Goal: Task Accomplishment & Management: Complete application form

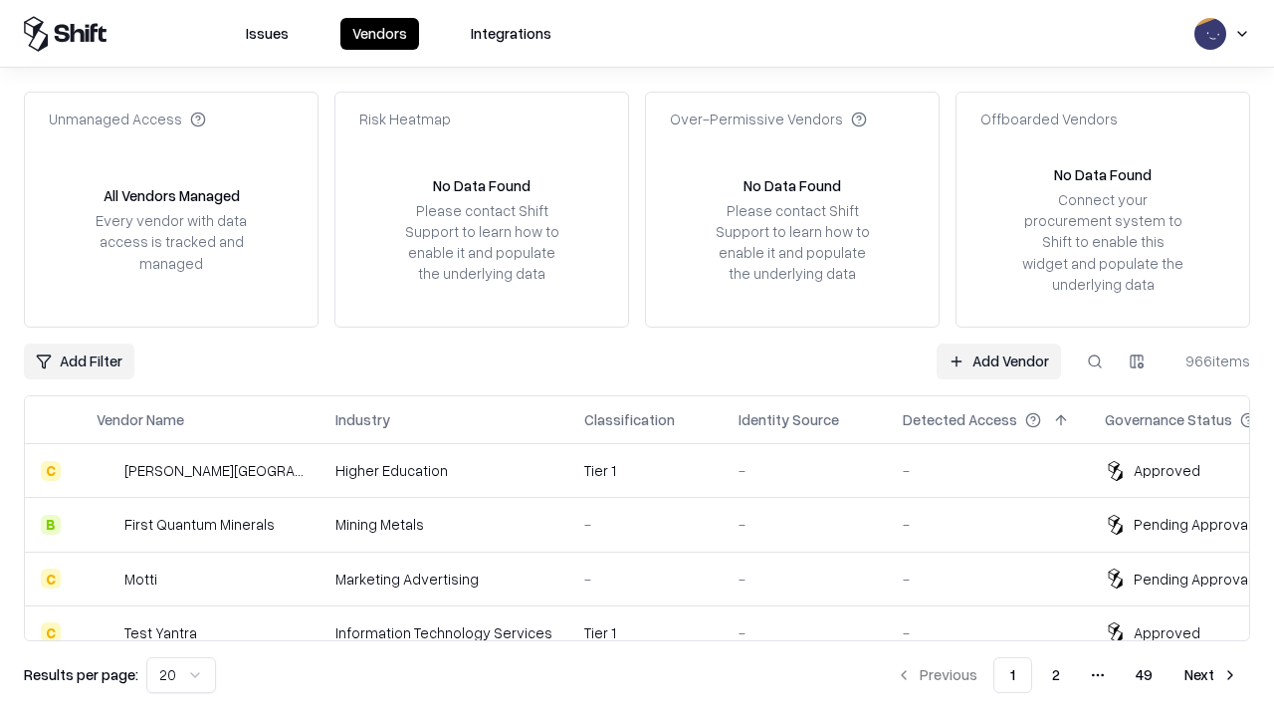
click at [998, 360] on link "Add Vendor" at bounding box center [999, 361] width 124 height 36
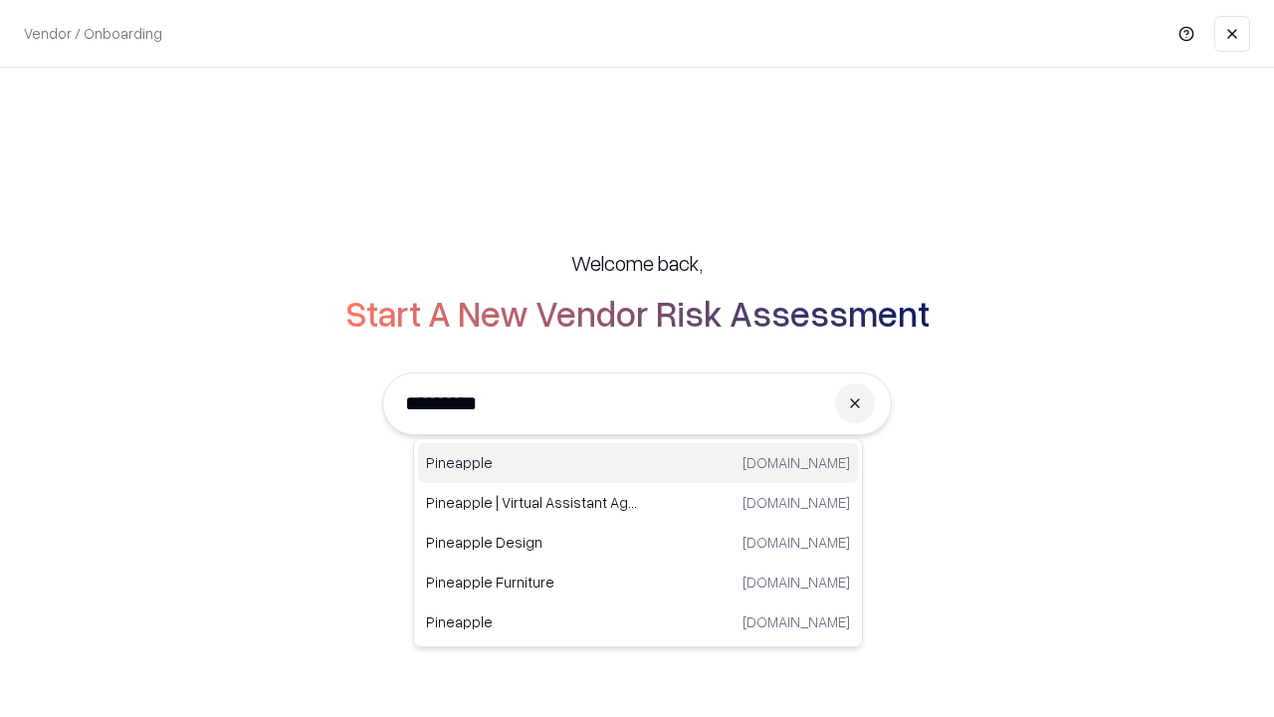
click at [638, 463] on div "Pineapple pineappleenergy.com" at bounding box center [638, 463] width 440 height 40
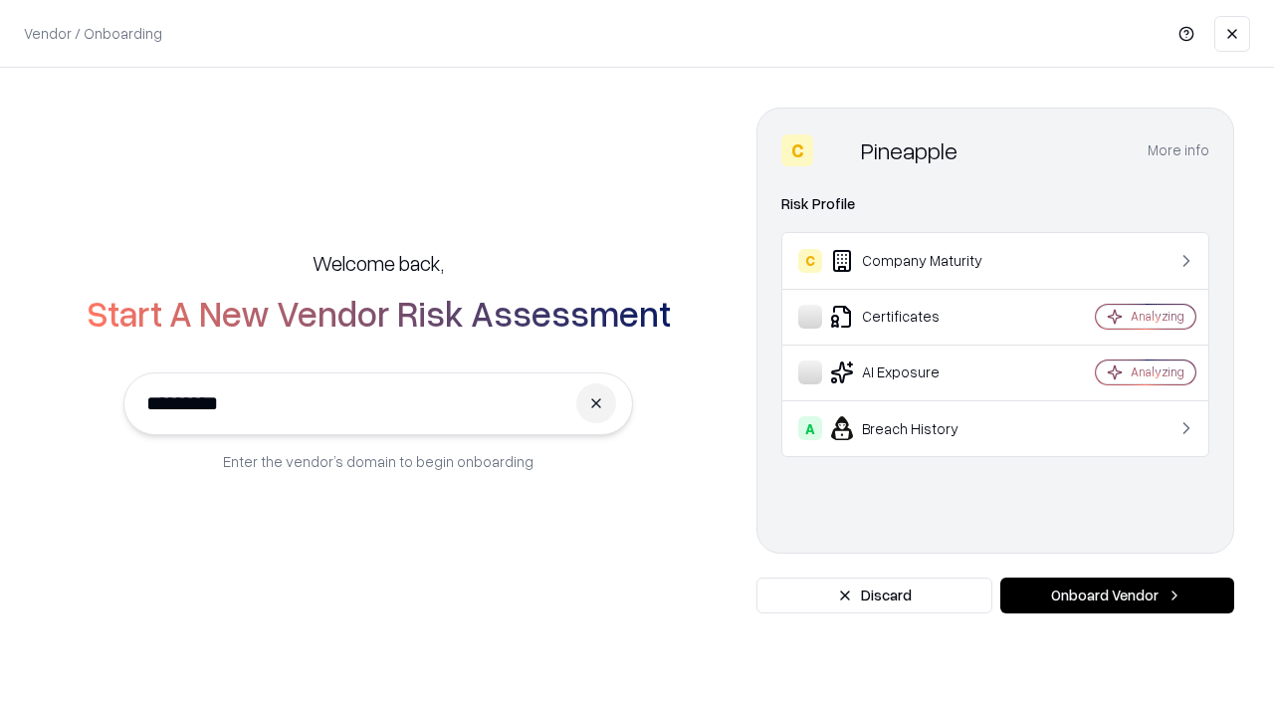
type input "*********"
click at [1117, 595] on button "Onboard Vendor" at bounding box center [1117, 595] width 234 height 36
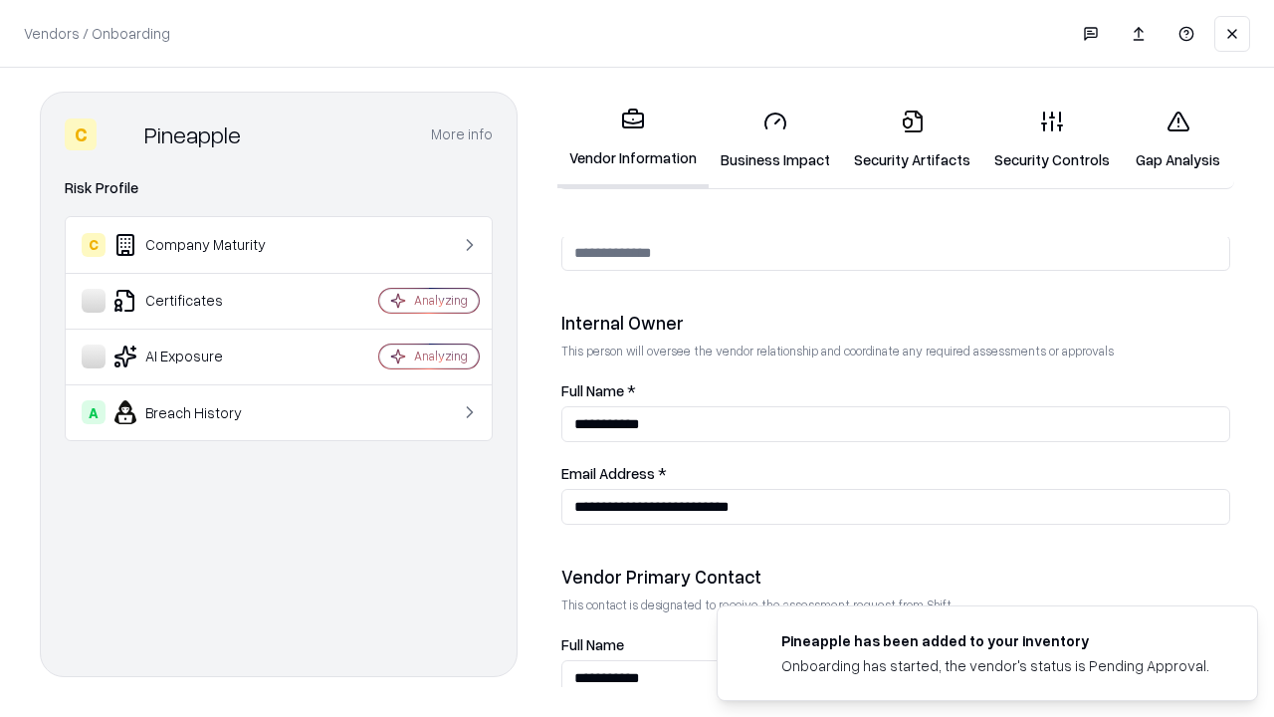
scroll to position [1031, 0]
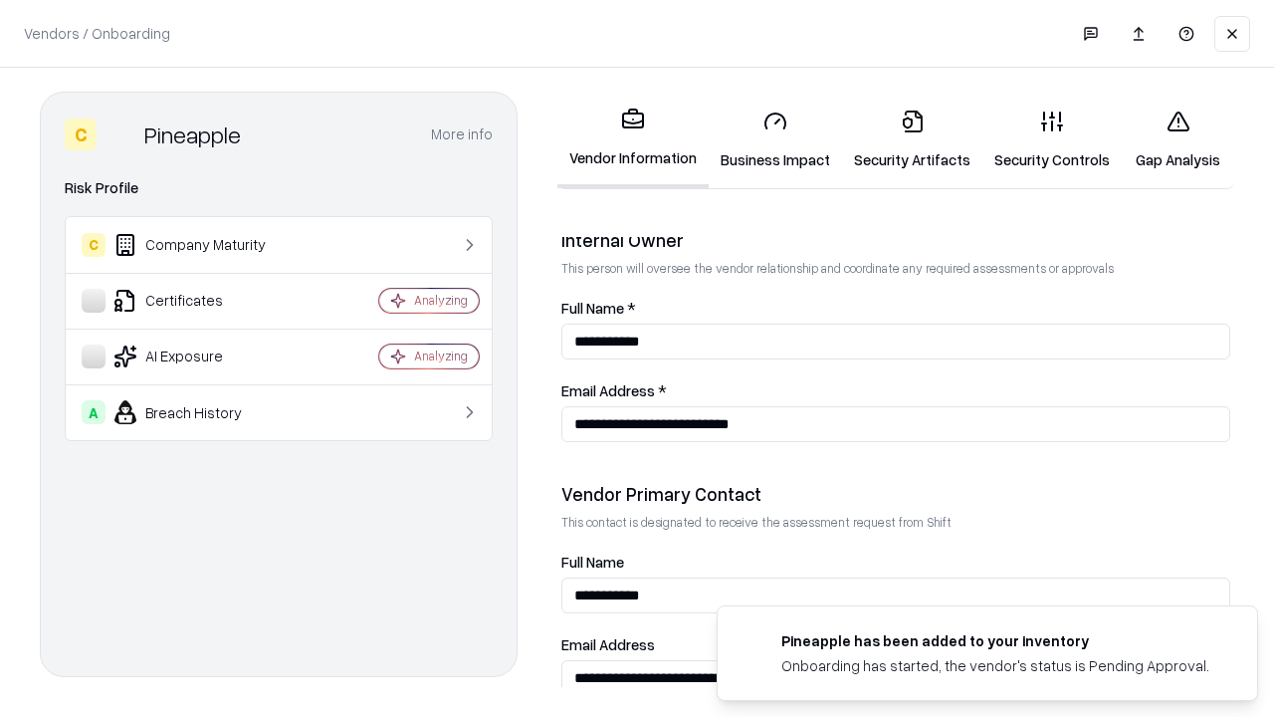
click at [775, 139] on link "Business Impact" at bounding box center [775, 140] width 133 height 93
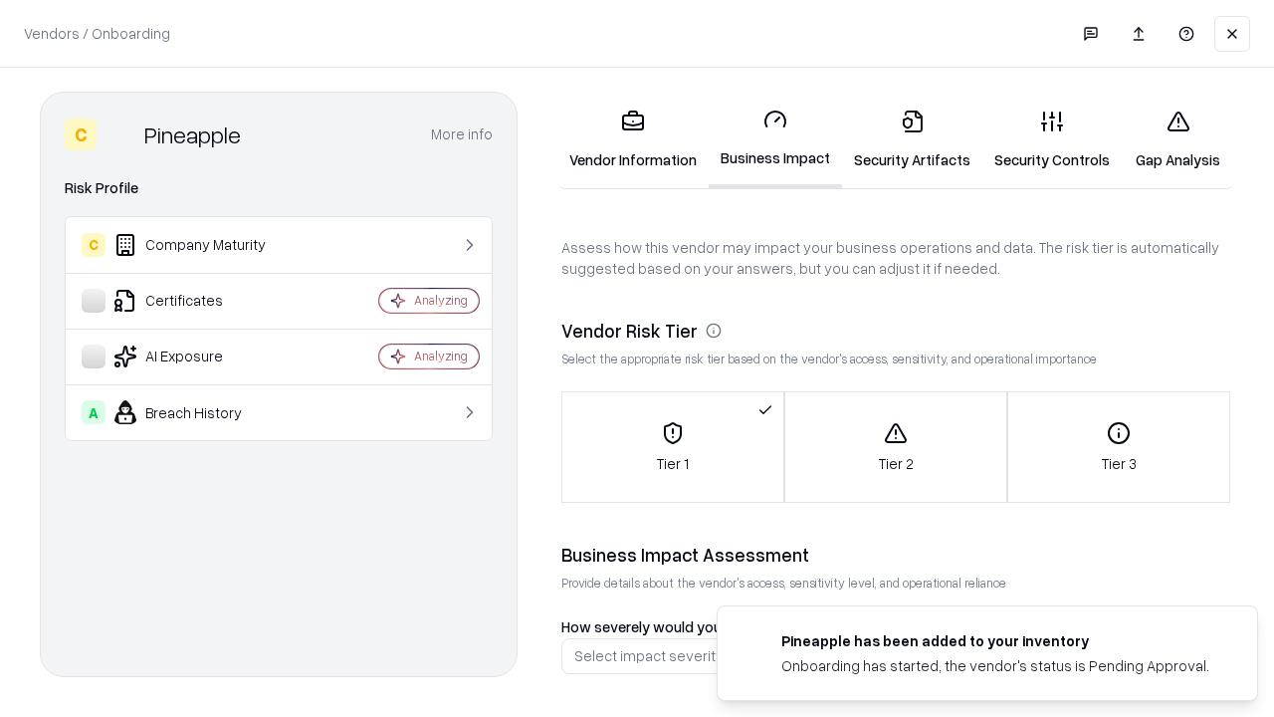
click at [912, 139] on link "Security Artifacts" at bounding box center [912, 140] width 140 height 93
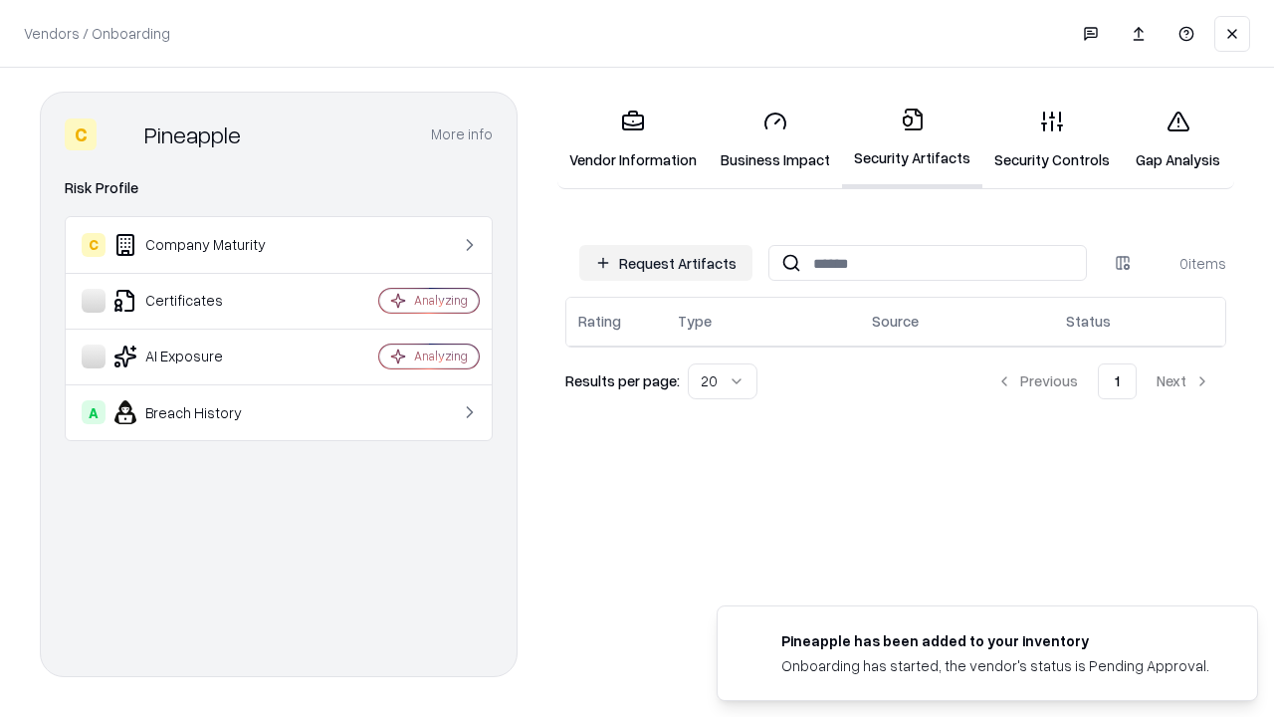
click at [666, 263] on button "Request Artifacts" at bounding box center [665, 263] width 173 height 36
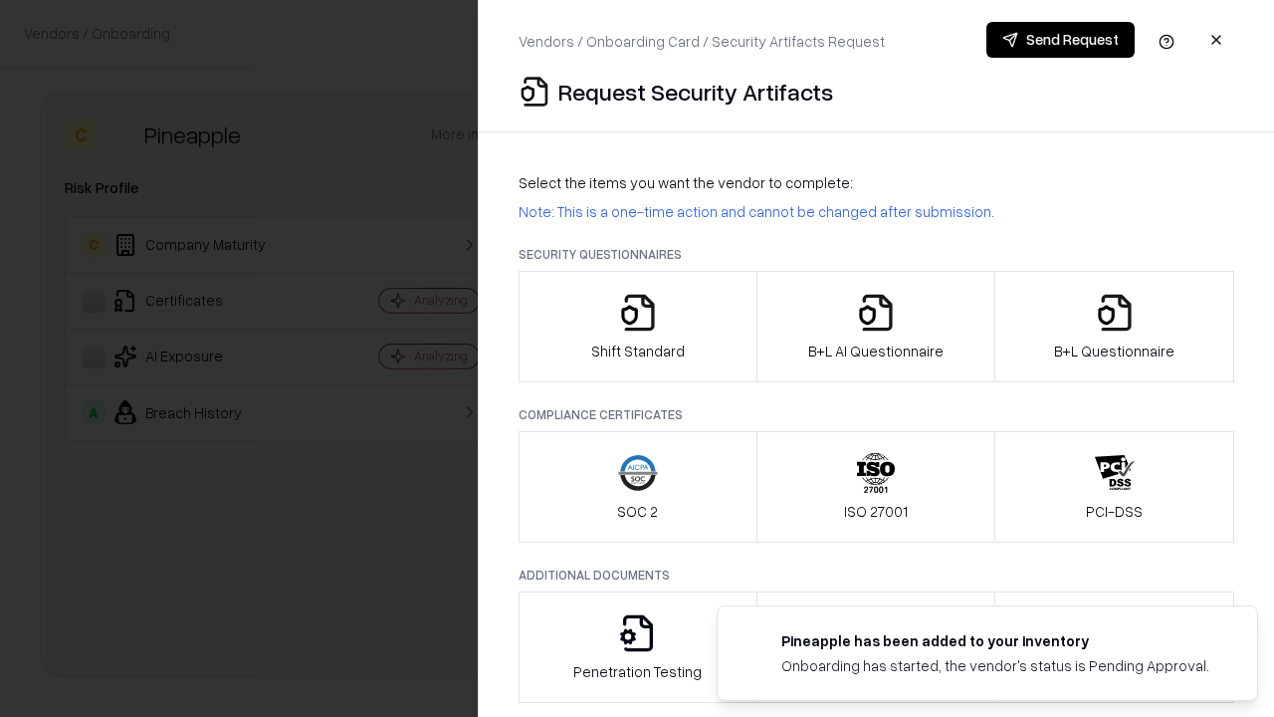
click at [637, 326] on icon "button" at bounding box center [638, 313] width 40 height 40
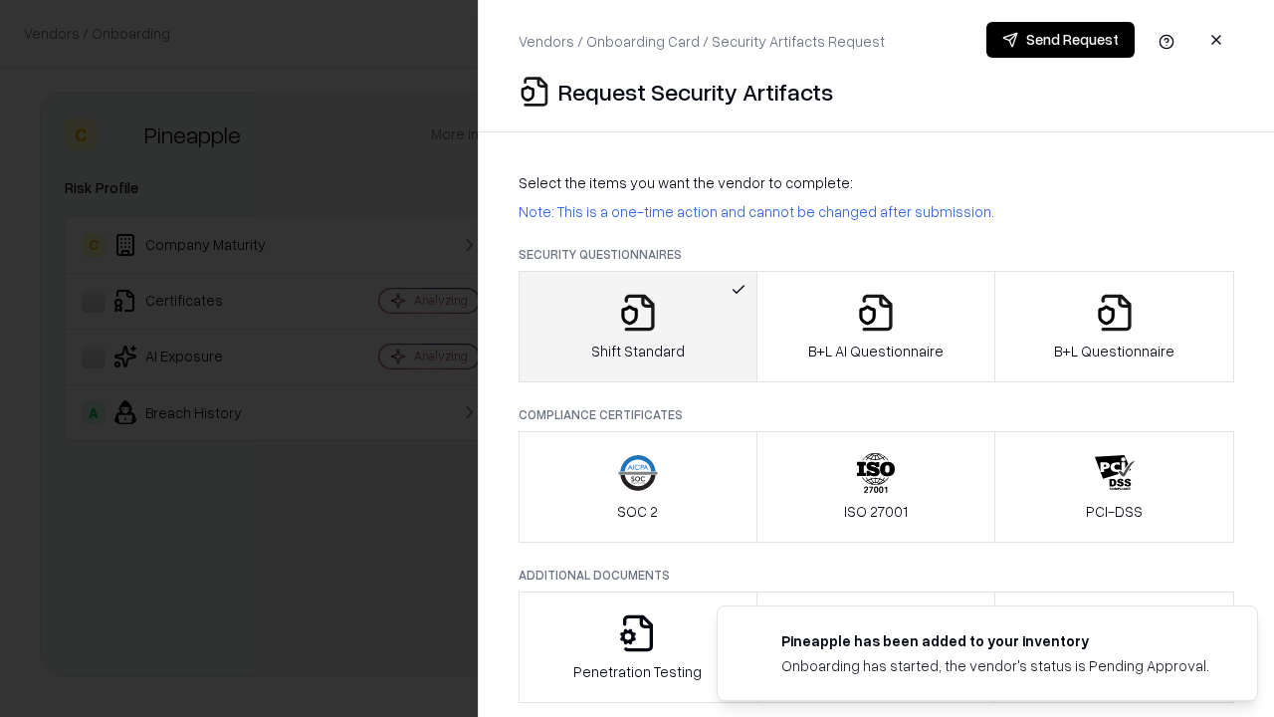
click at [1060, 40] on button "Send Request" at bounding box center [1060, 40] width 148 height 36
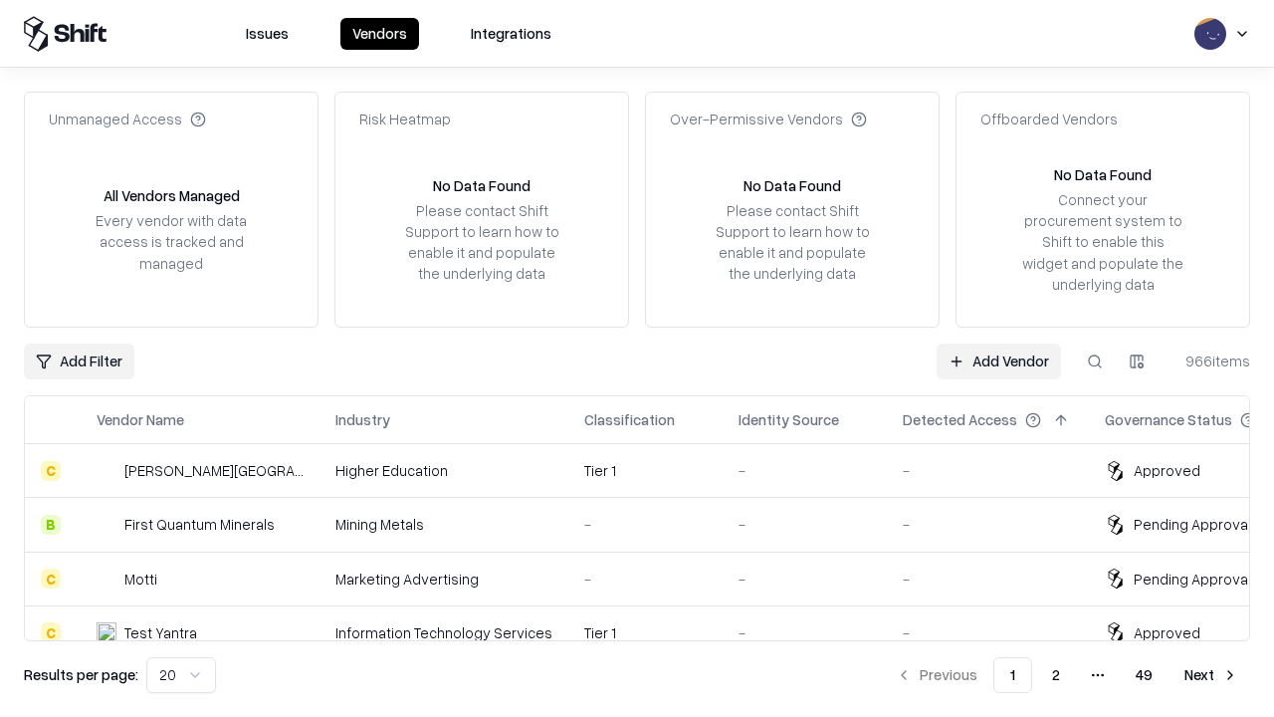
click at [1095, 360] on button at bounding box center [1095, 361] width 36 height 36
type input "*********"
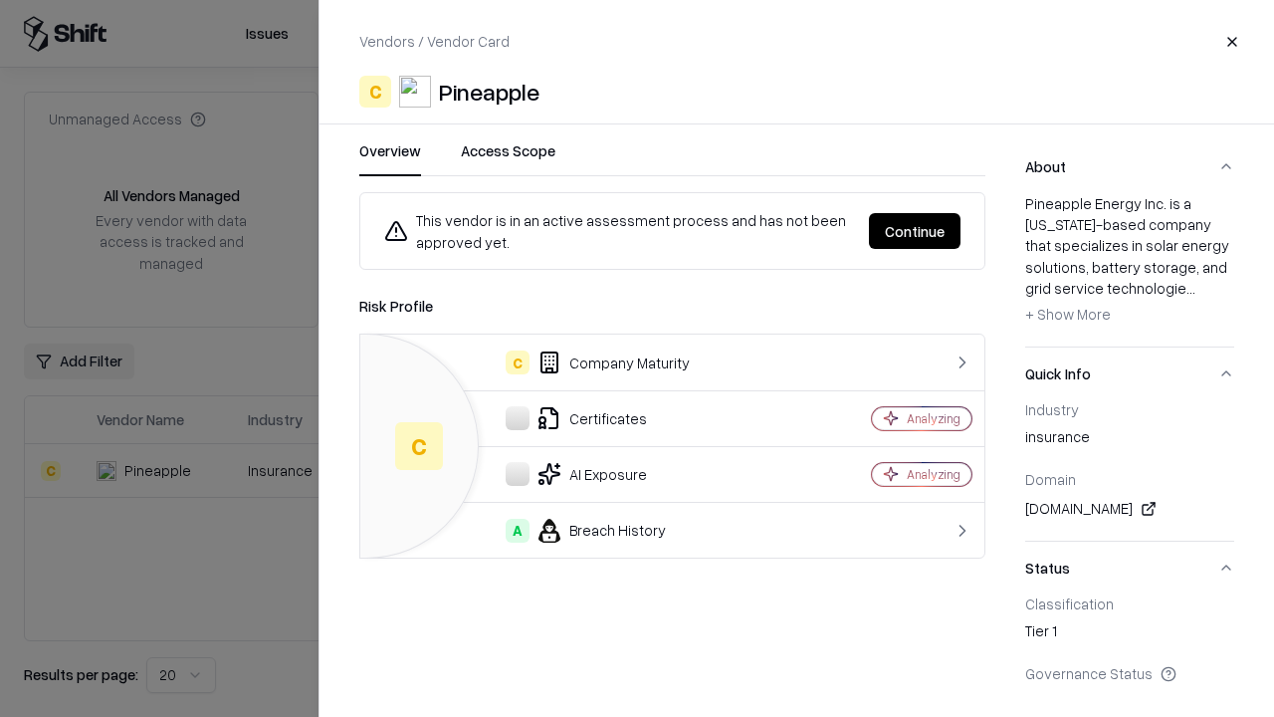
click at [915, 231] on button "Continue" at bounding box center [915, 231] width 92 height 36
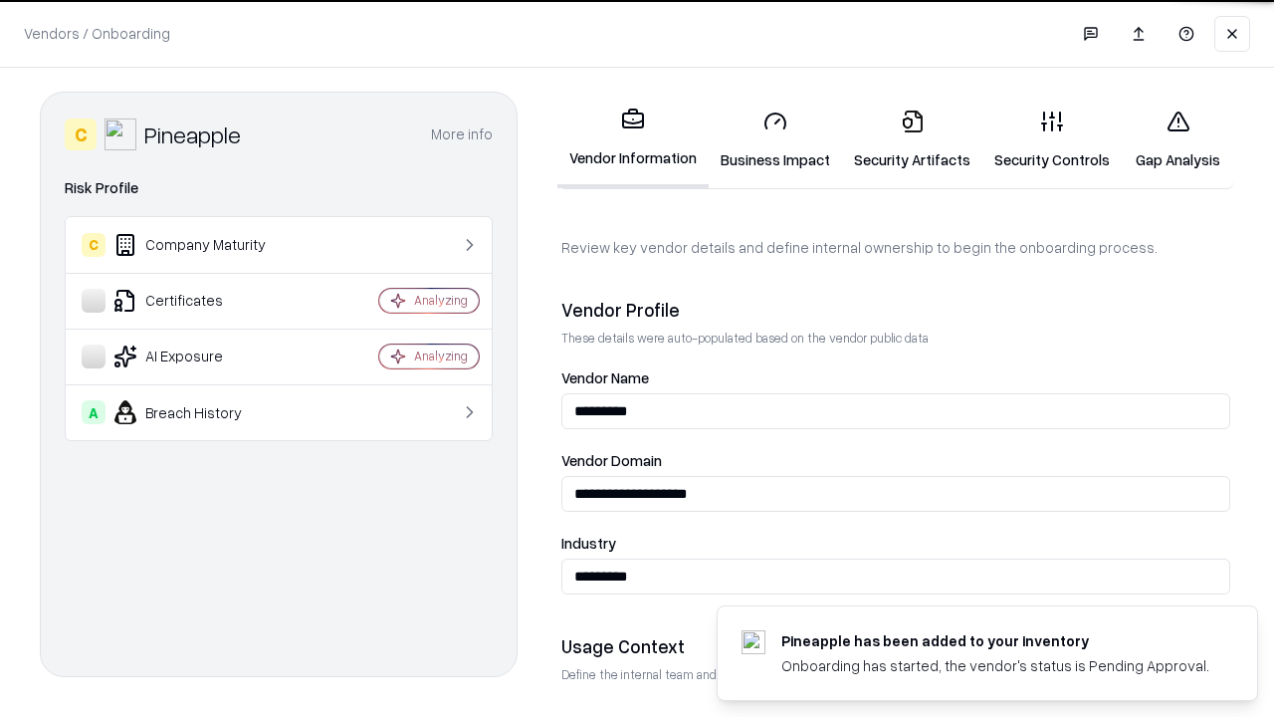
click at [912, 139] on link "Security Artifacts" at bounding box center [912, 140] width 140 height 93
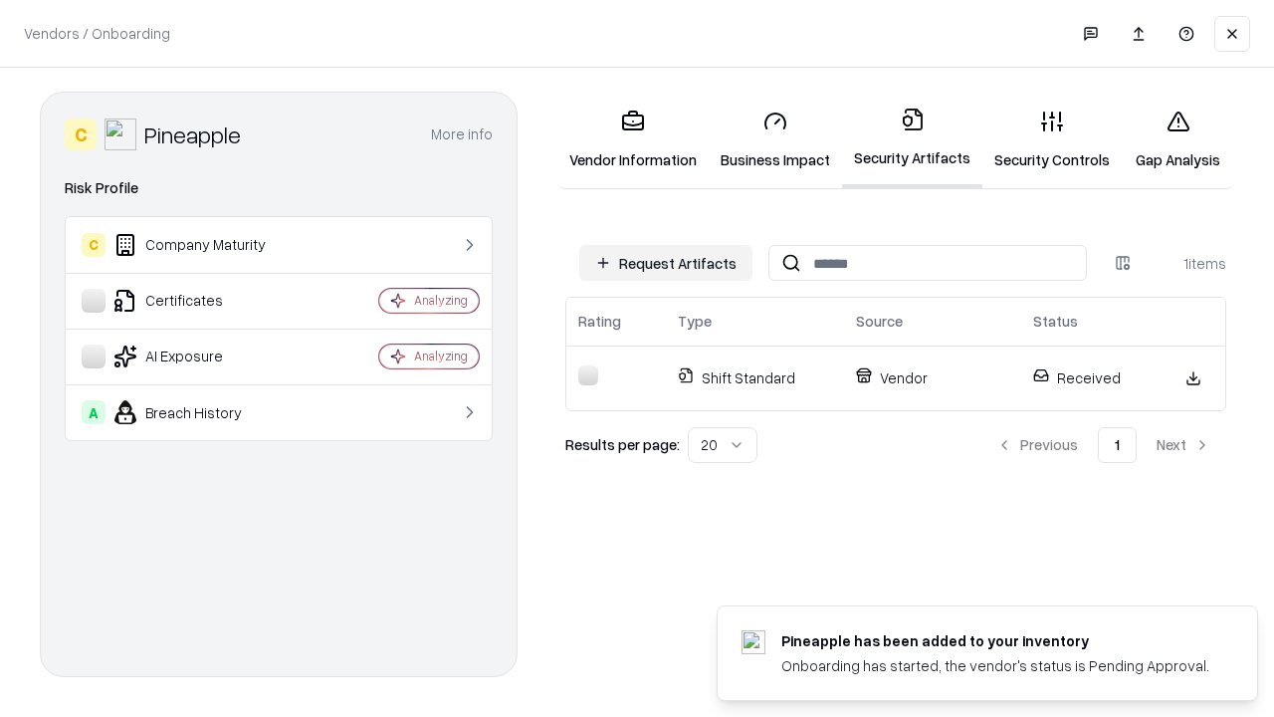
click at [1052, 139] on link "Security Controls" at bounding box center [1051, 140] width 139 height 93
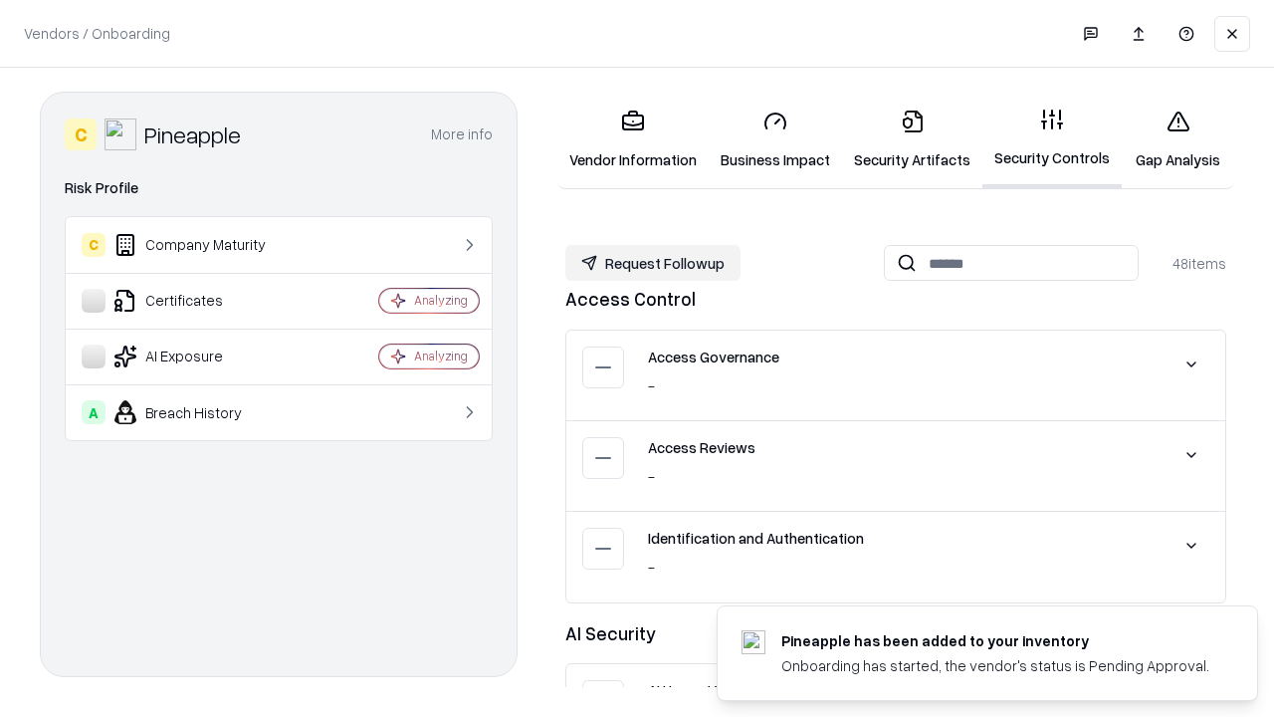
click at [653, 263] on button "Request Followup" at bounding box center [652, 263] width 175 height 36
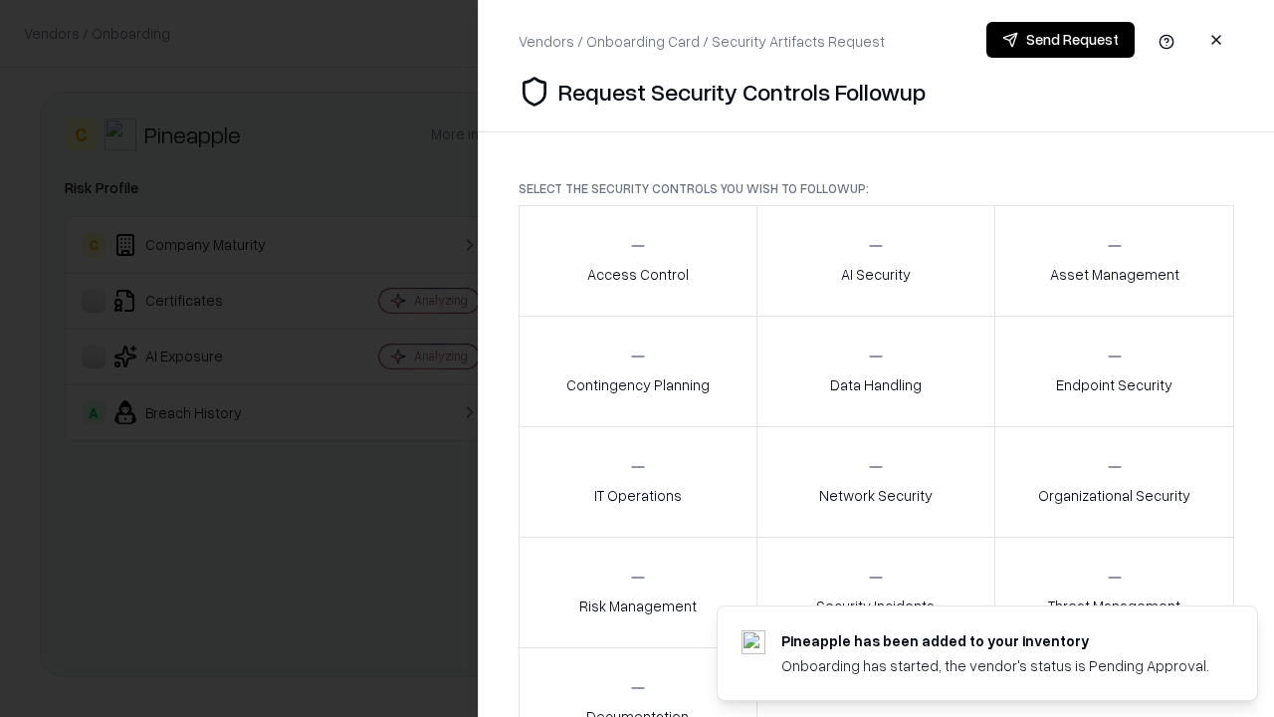
click at [637, 261] on div "Access Control" at bounding box center [638, 260] width 102 height 49
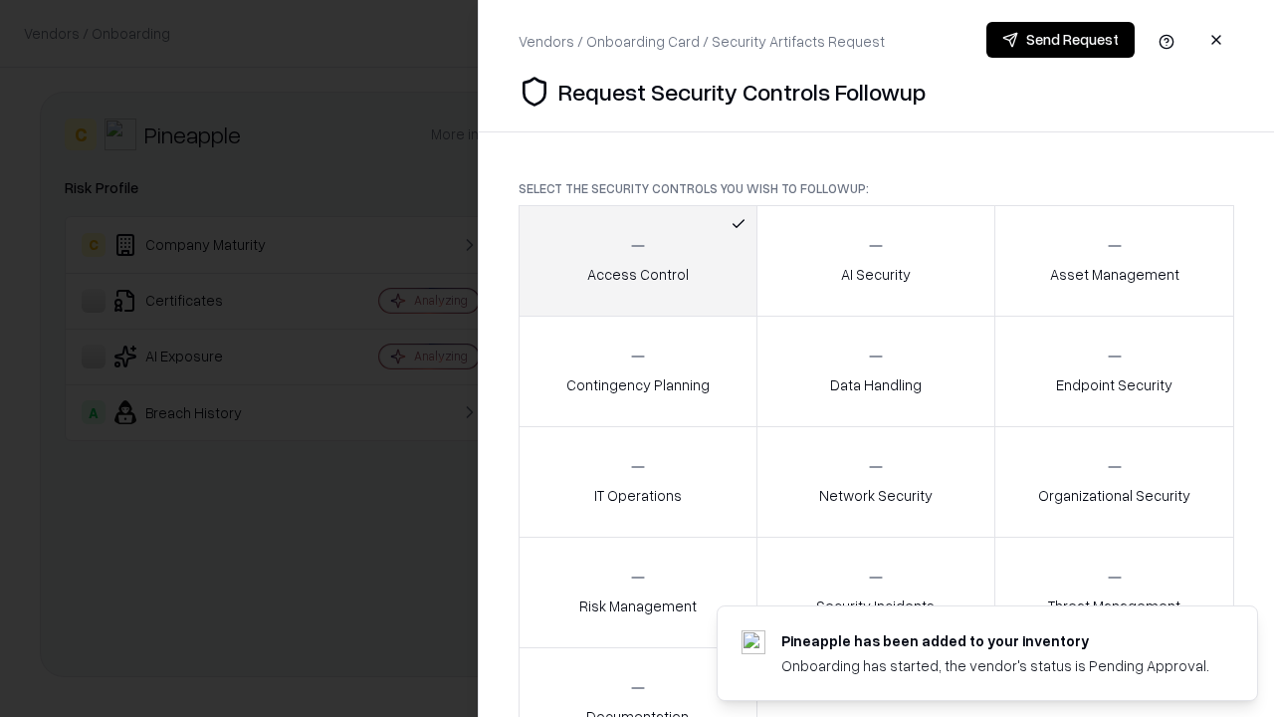
click at [1060, 40] on button "Send Request" at bounding box center [1060, 40] width 148 height 36
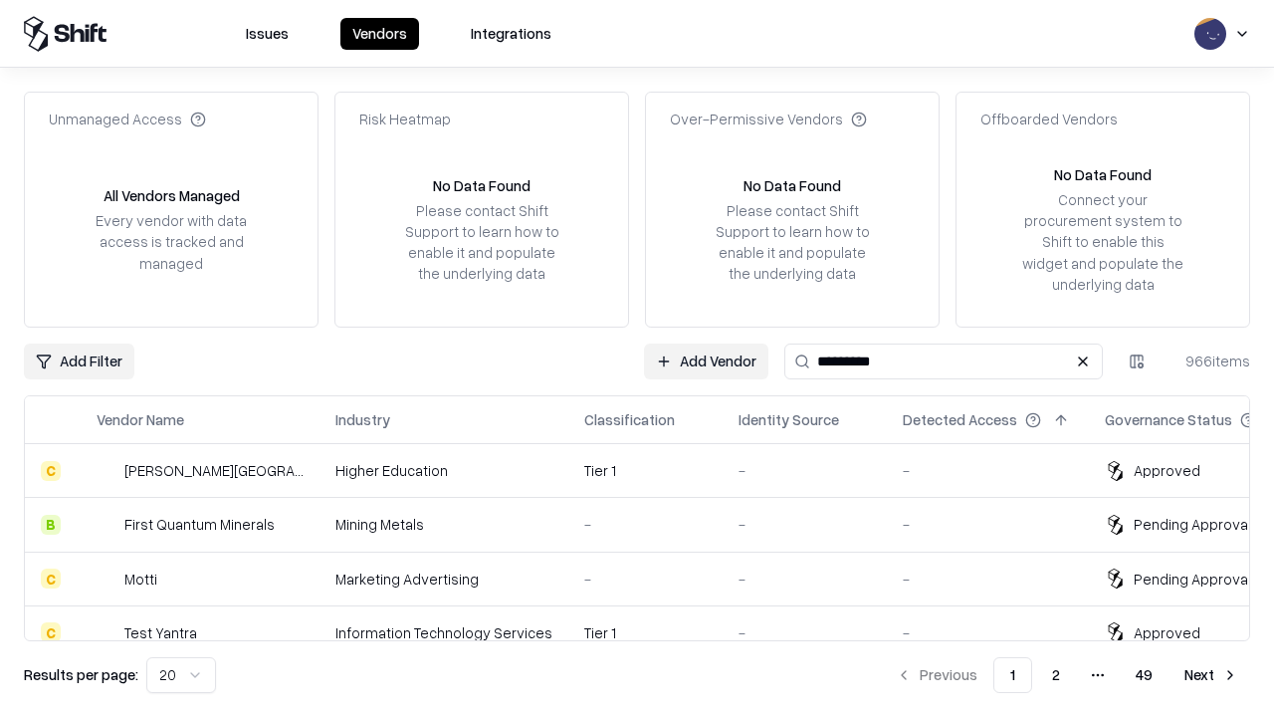
type input "*********"
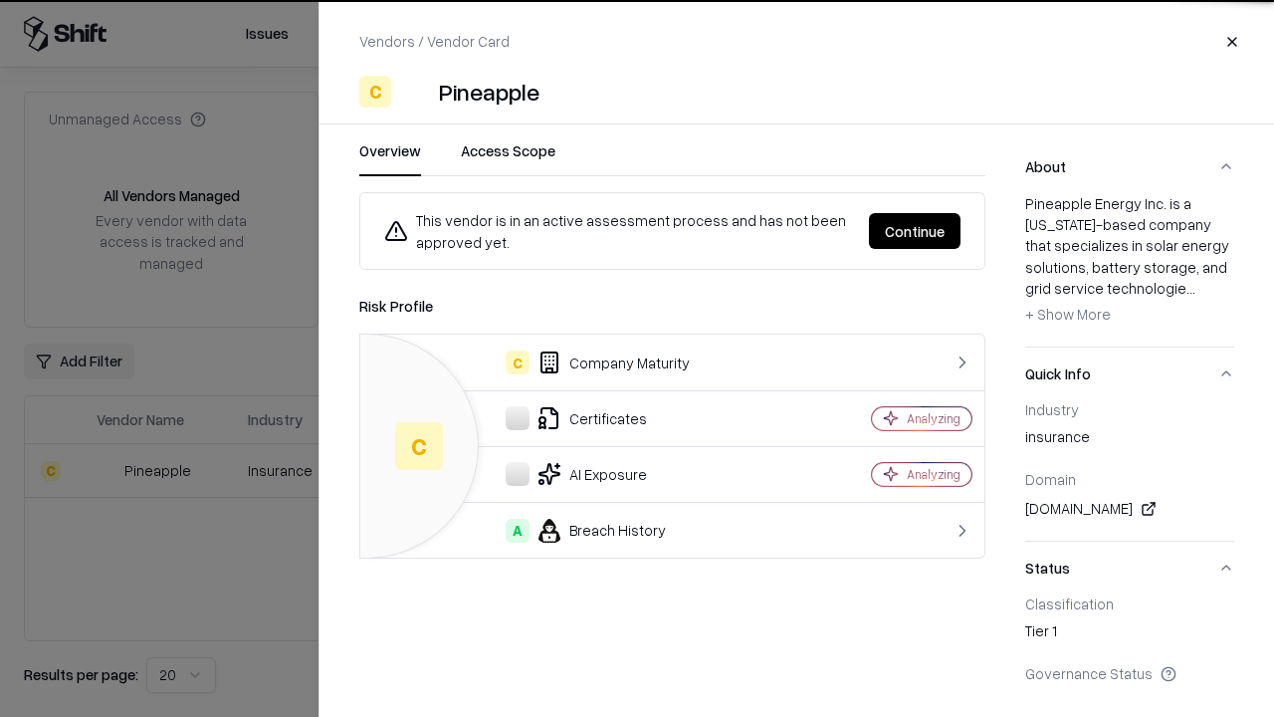
click at [915, 231] on button "Continue" at bounding box center [915, 231] width 92 height 36
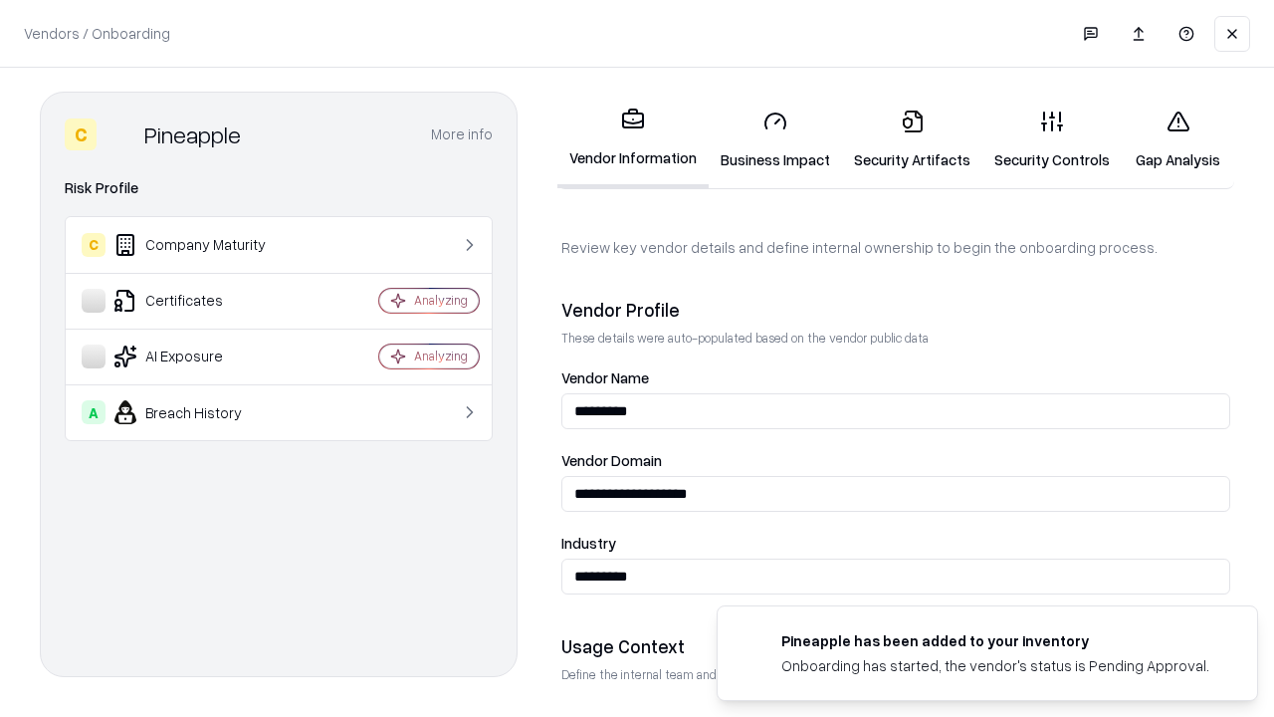
click at [1178, 139] on link "Gap Analysis" at bounding box center [1178, 140] width 112 height 93
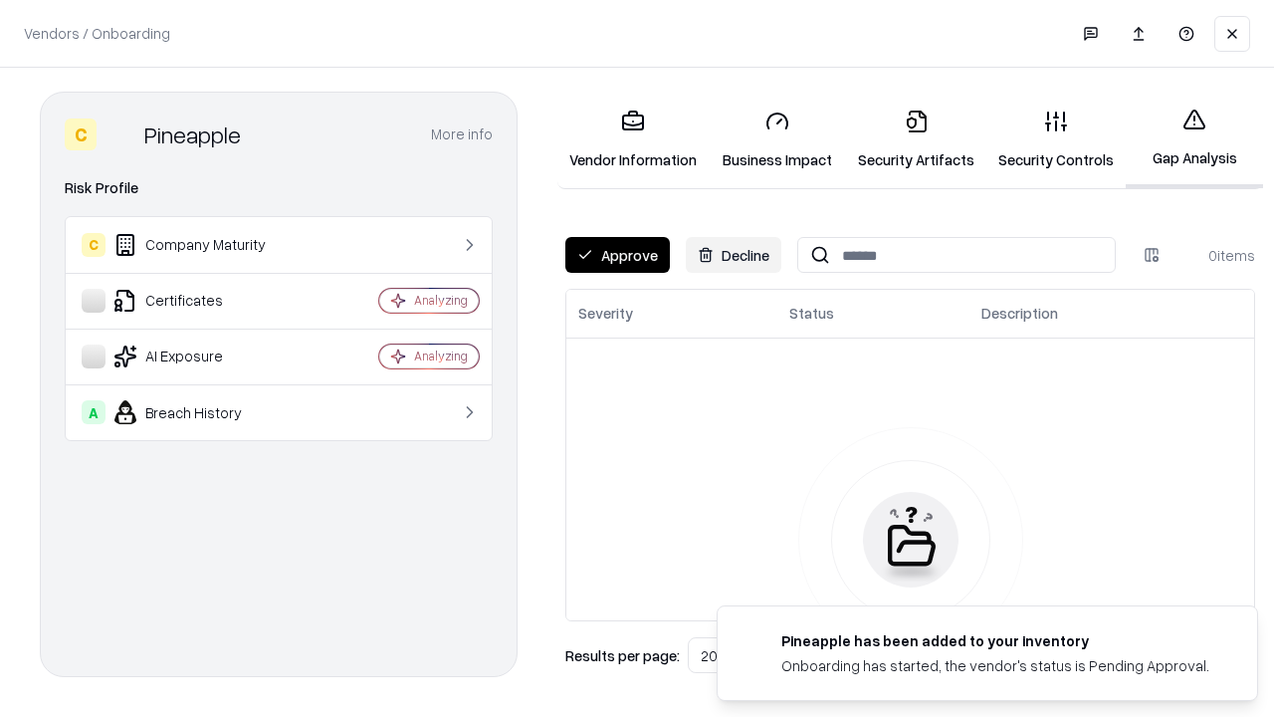
click at [617, 255] on button "Approve" at bounding box center [617, 255] width 105 height 36
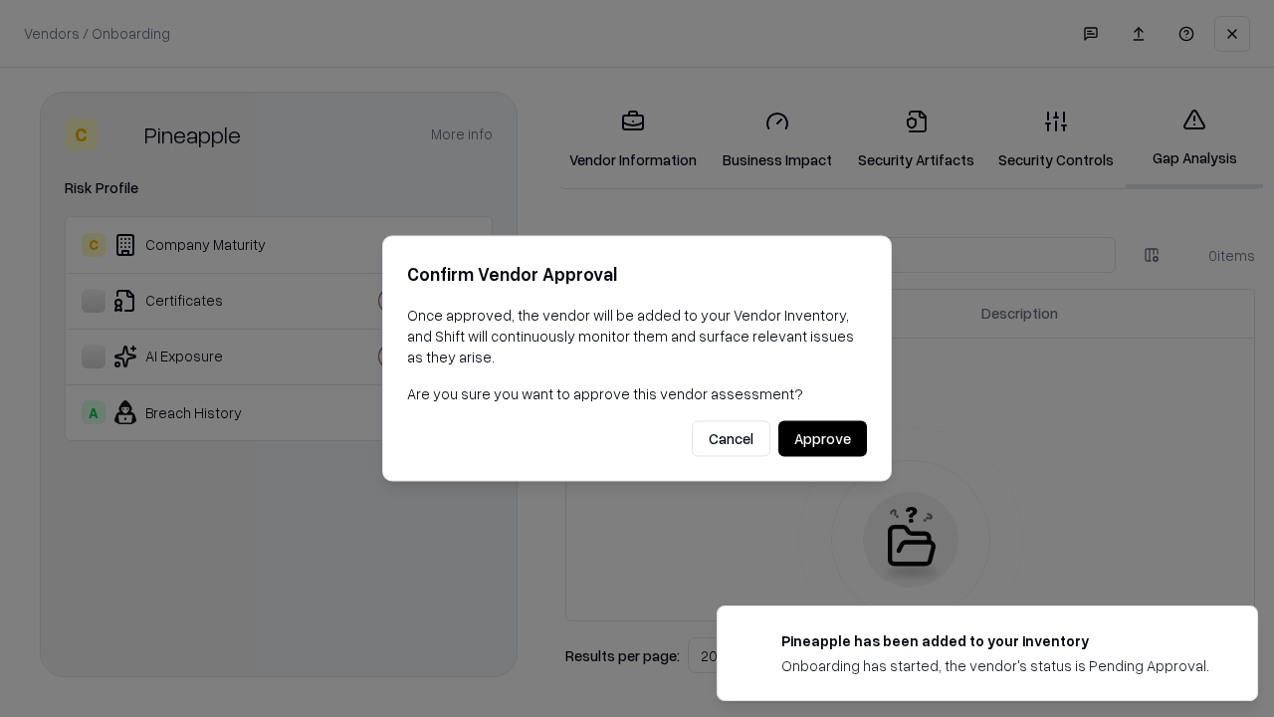
click at [822, 438] on button "Approve" at bounding box center [822, 439] width 89 height 36
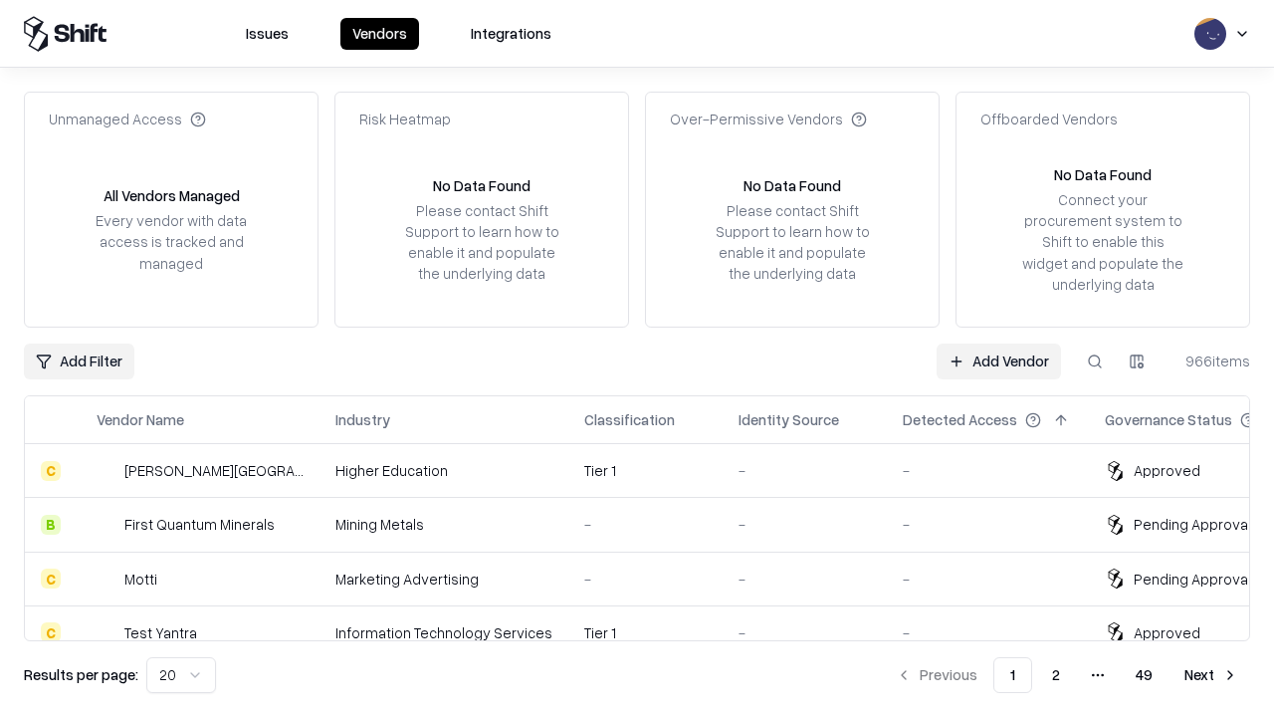
type input "*********"
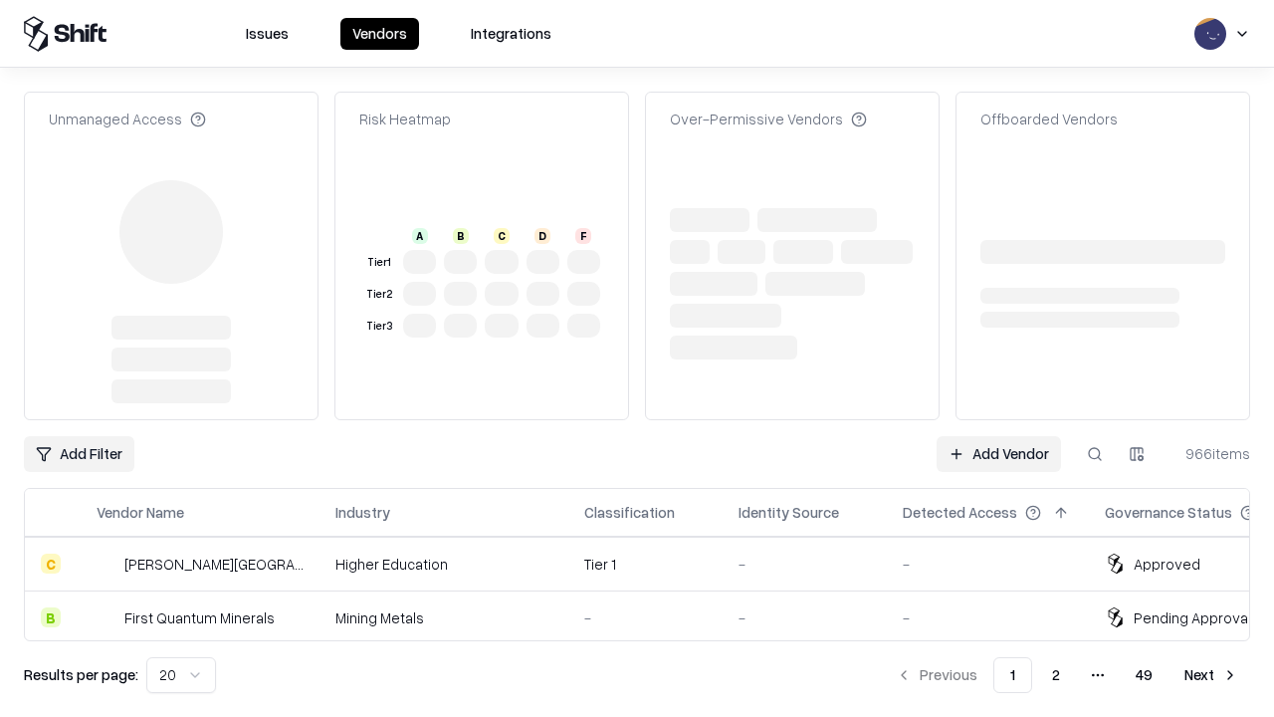
click at [998, 436] on link "Add Vendor" at bounding box center [999, 454] width 124 height 36
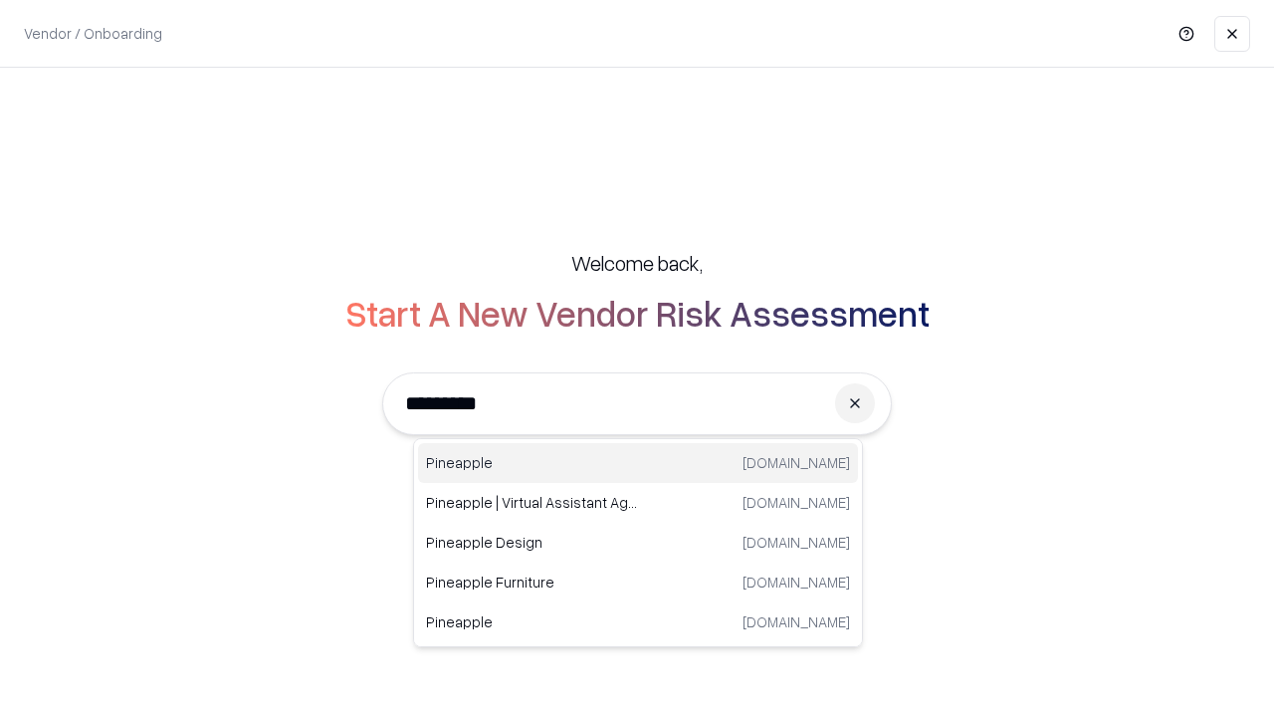
click at [638, 463] on div "Pineapple pineappleenergy.com" at bounding box center [638, 463] width 440 height 40
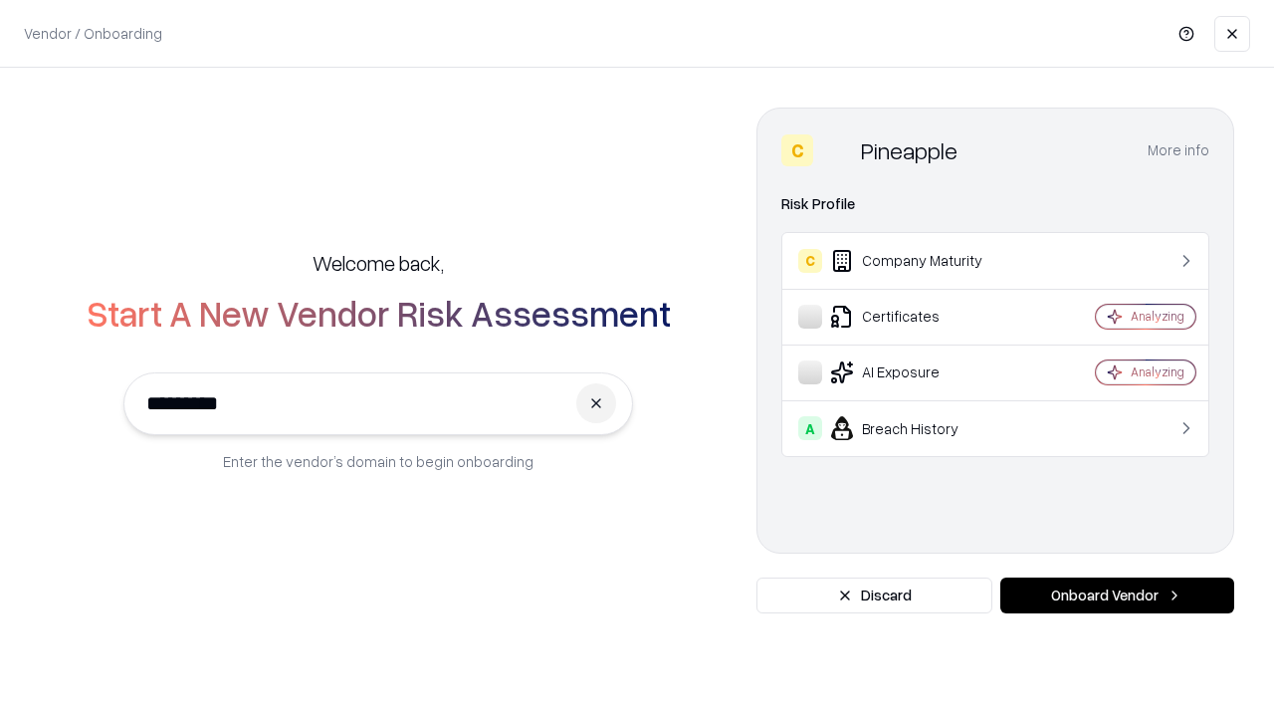
type input "*********"
click at [1117, 595] on button "Onboard Vendor" at bounding box center [1117, 595] width 234 height 36
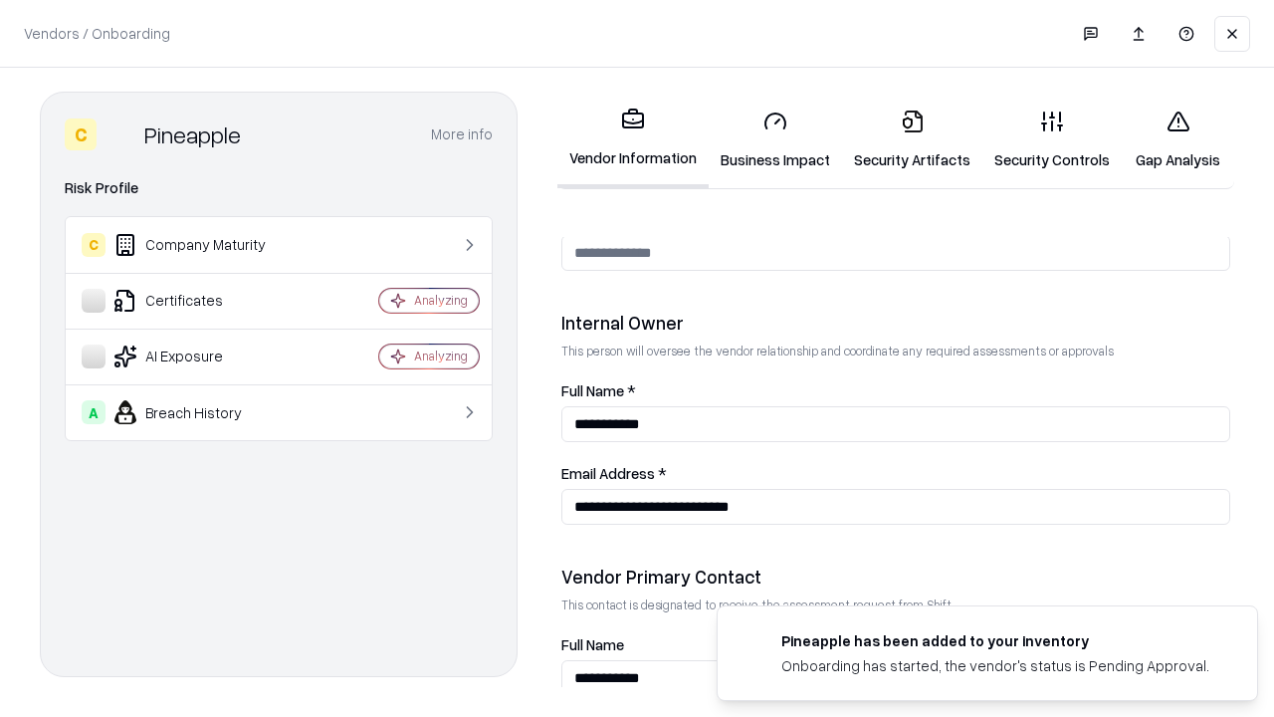
scroll to position [1031, 0]
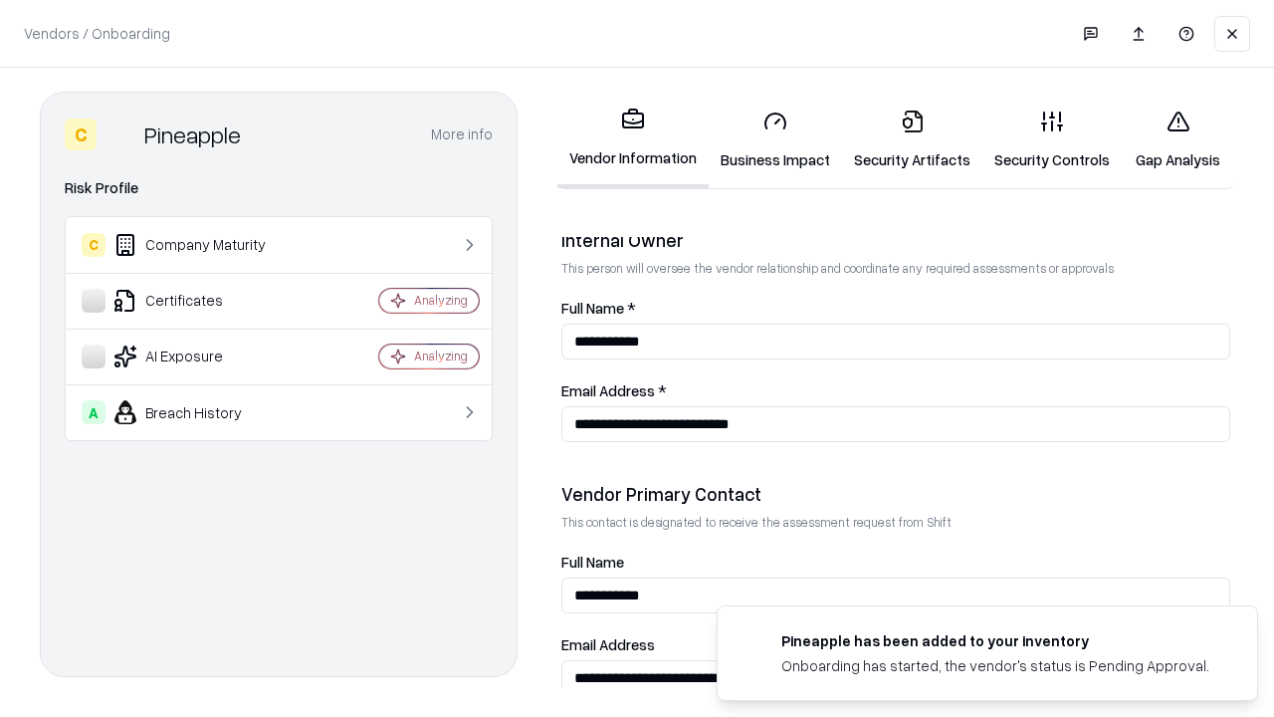
click at [1178, 139] on link "Gap Analysis" at bounding box center [1178, 140] width 112 height 93
